Goal: Transaction & Acquisition: Purchase product/service

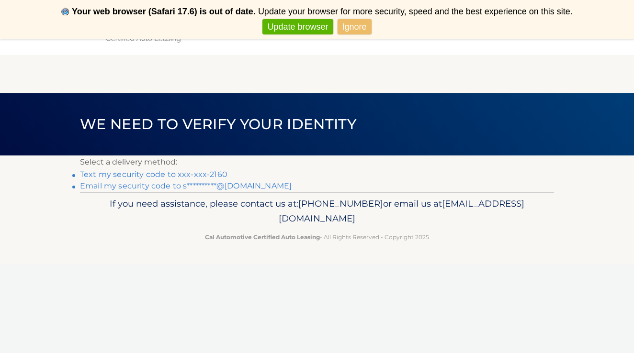
click at [188, 173] on link "Text my security code to xxx-xxx-2160" at bounding box center [153, 174] width 147 height 9
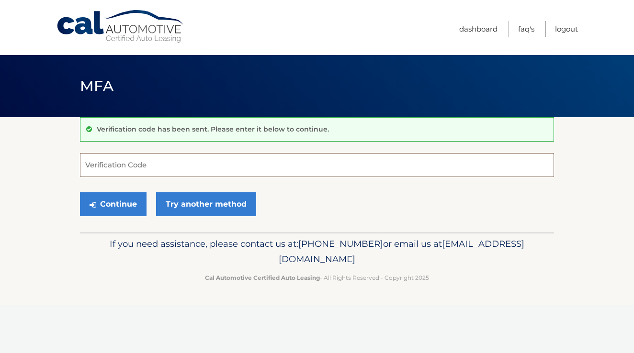
click at [156, 169] on input "Verification Code" at bounding box center [317, 165] width 474 height 24
type input "392641"
click at [113, 204] on button "Continue" at bounding box center [113, 204] width 67 height 24
click at [132, 205] on button "Continue" at bounding box center [113, 204] width 67 height 24
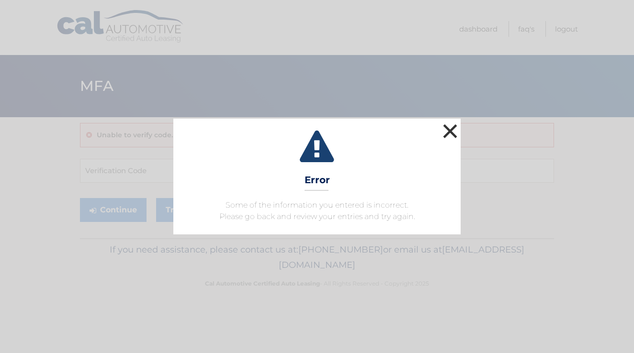
click at [449, 135] on button "×" at bounding box center [450, 131] width 19 height 19
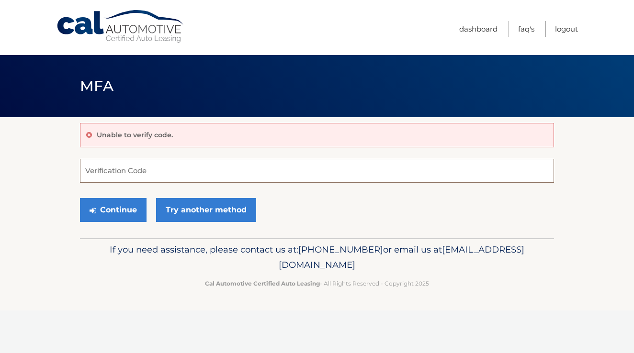
click at [127, 176] on input "Verification Code" at bounding box center [317, 171] width 474 height 24
click at [89, 134] on icon at bounding box center [89, 135] width 6 height 7
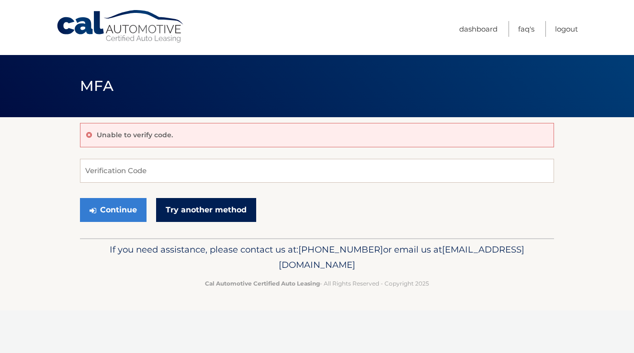
click at [212, 214] on link "Try another method" at bounding box center [206, 210] width 100 height 24
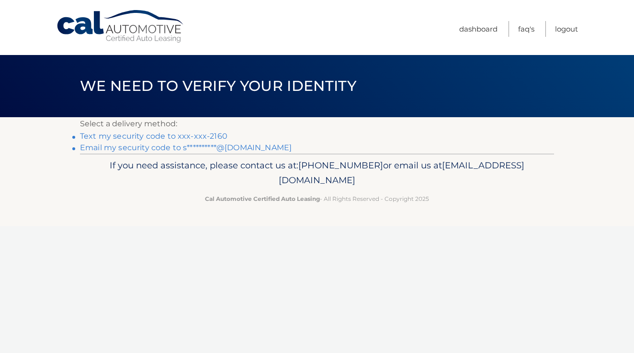
click at [185, 136] on link "Text my security code to xxx-xxx-2160" at bounding box center [153, 136] width 147 height 9
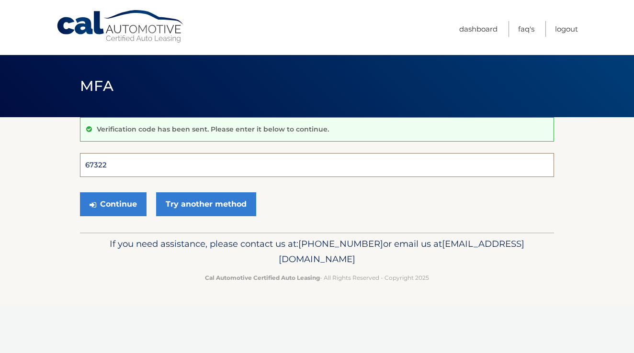
type input "673229"
click at [113, 204] on button "Continue" at bounding box center [113, 204] width 67 height 24
click at [59, 150] on section "Verification code has been sent. Please enter it below to continue. 673229 Veri…" at bounding box center [317, 174] width 634 height 115
click at [196, 163] on input "673229" at bounding box center [317, 165] width 474 height 24
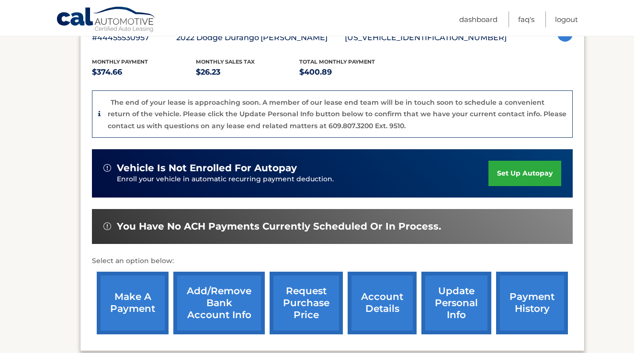
scroll to position [246, 0]
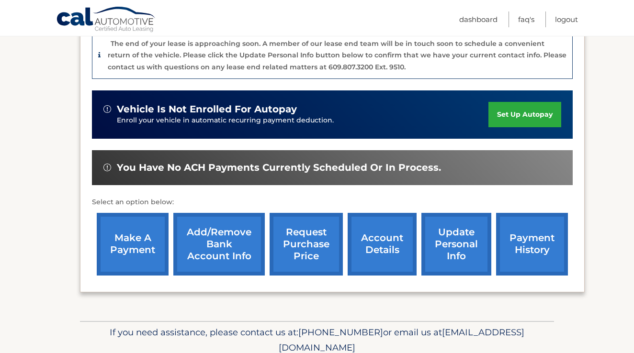
click at [145, 235] on link "make a payment" at bounding box center [133, 244] width 72 height 63
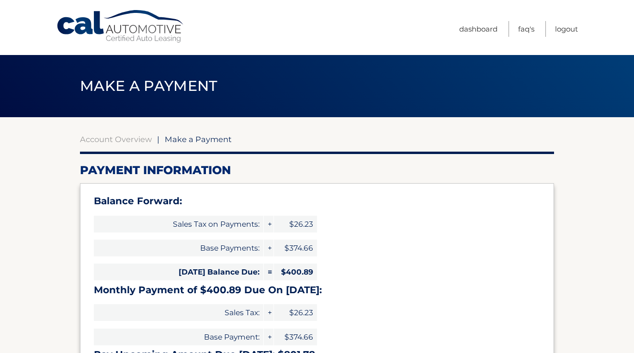
select select "YTlkMTJlYjctODMyOS00ZmE1LWFkYjctY2YxMTVkNzM0MDQ0"
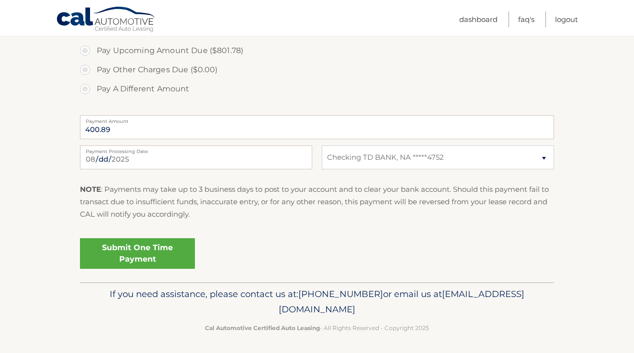
scroll to position [393, 0]
click at [140, 246] on link "Submit One Time Payment" at bounding box center [137, 254] width 115 height 31
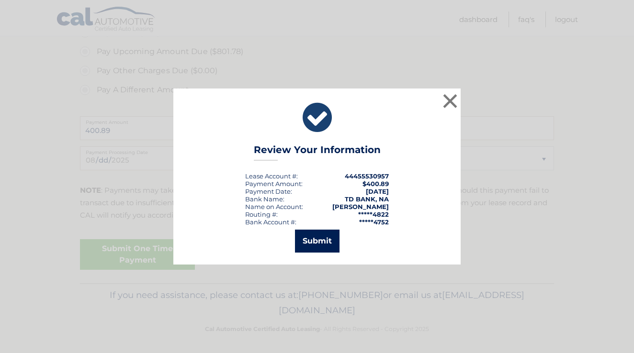
click at [327, 251] on button "Submit" at bounding box center [317, 241] width 45 height 23
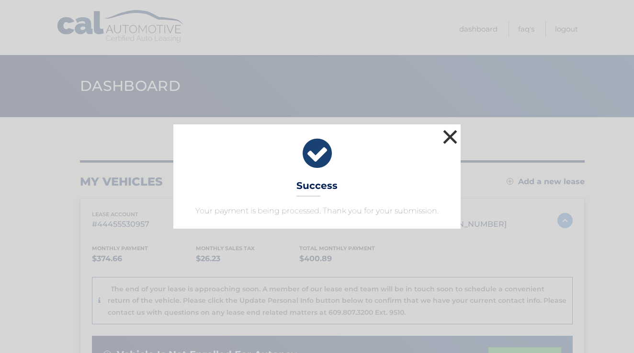
click at [448, 136] on button "×" at bounding box center [450, 136] width 19 height 19
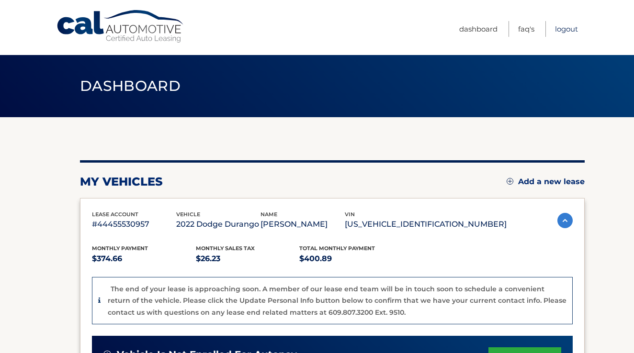
click at [566, 29] on link "Logout" at bounding box center [566, 29] width 23 height 16
